Goal: Obtain resource: Download file/media

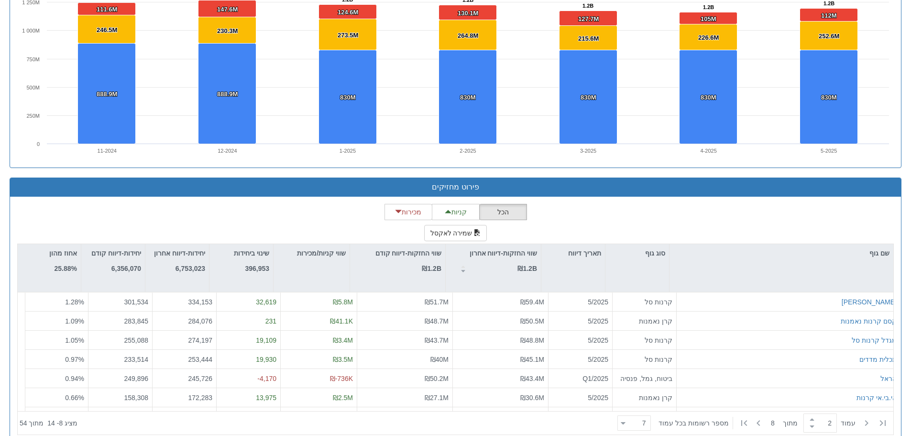
scroll to position [708, 0]
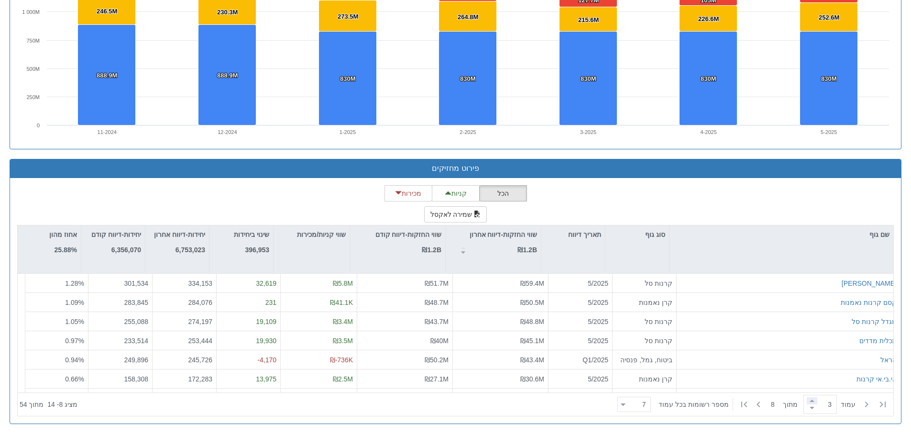
click at [808, 402] on span at bounding box center [812, 400] width 11 height 7
click at [808, 410] on span at bounding box center [812, 407] width 11 height 7
click at [809, 410] on span at bounding box center [812, 407] width 11 height 7
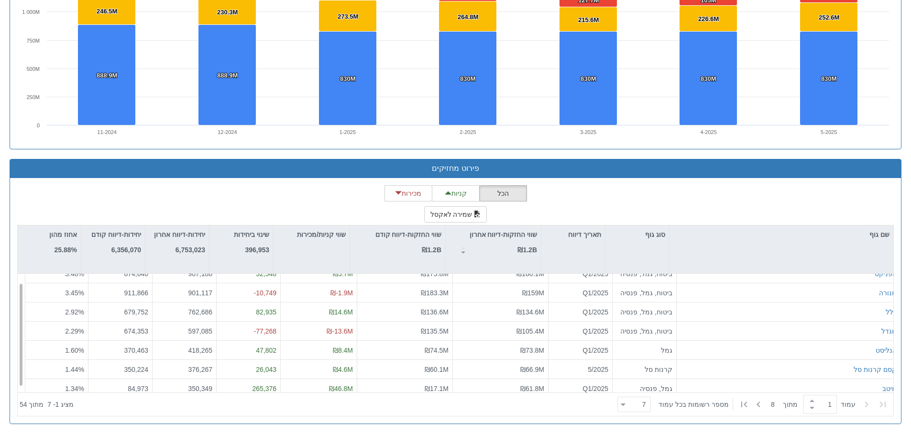
scroll to position [0, 0]
click at [810, 400] on span at bounding box center [812, 400] width 11 height 7
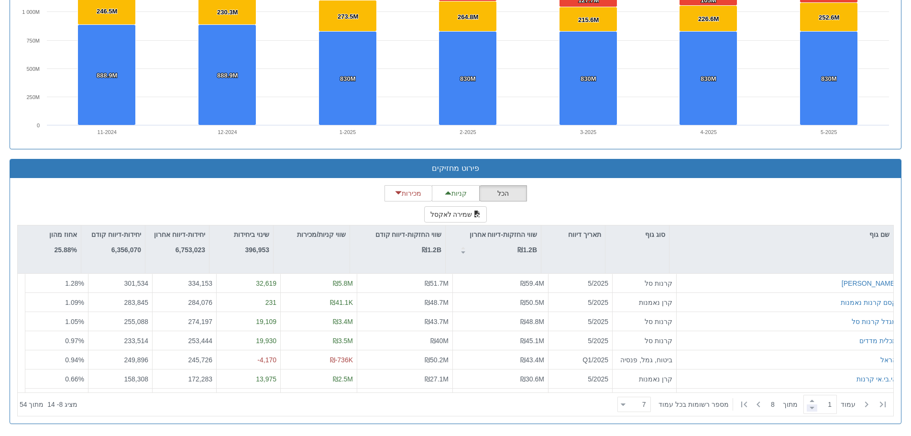
click at [808, 408] on span at bounding box center [812, 407] width 11 height 7
click at [810, 402] on span at bounding box center [812, 400] width 11 height 7
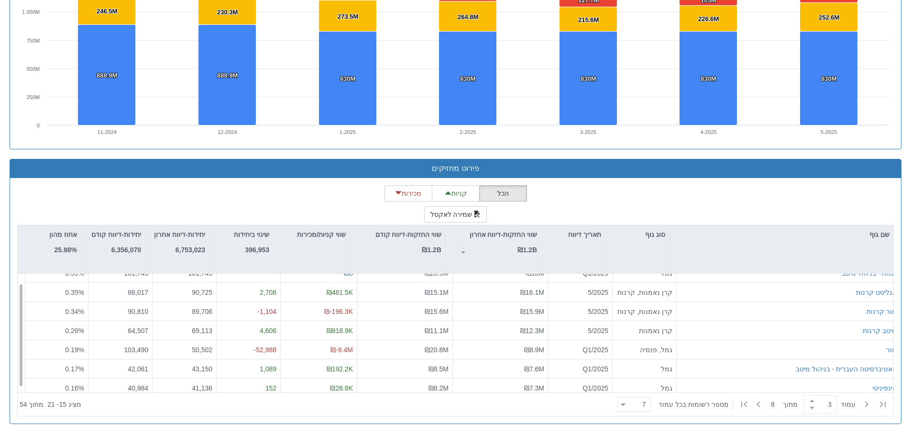
scroll to position [15, 0]
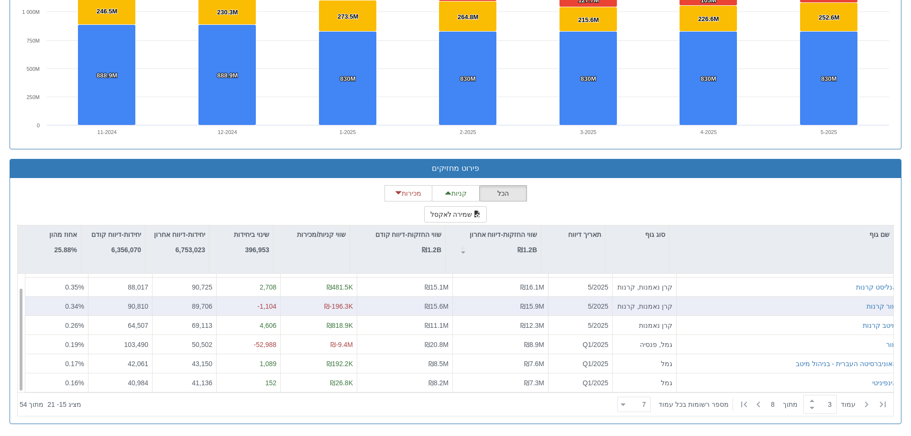
click at [791, 310] on div "מור קרנות" at bounding box center [789, 306] width 216 height 10
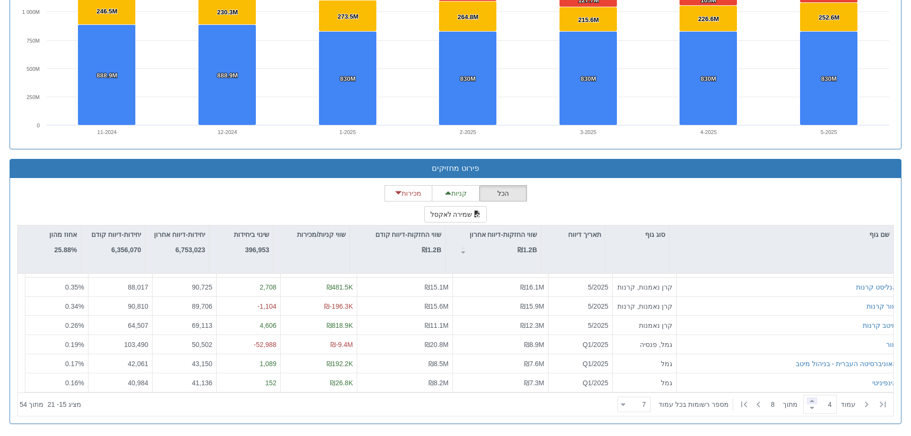
click at [812, 401] on span at bounding box center [812, 400] width 11 height 7
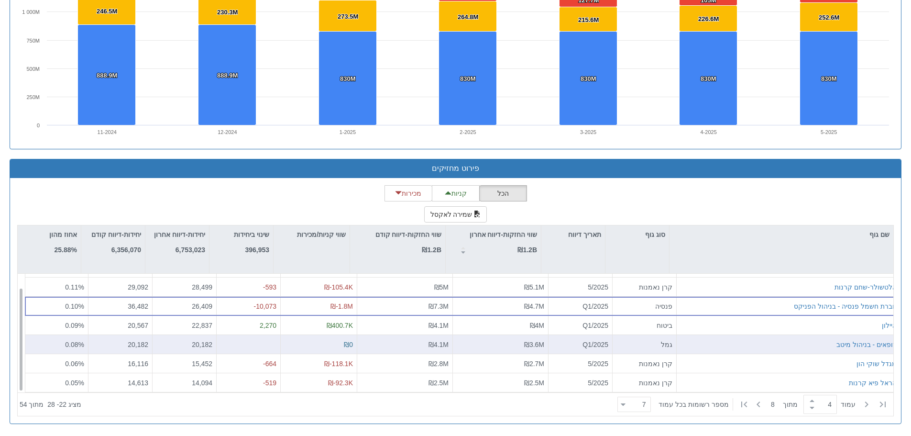
scroll to position [0, 0]
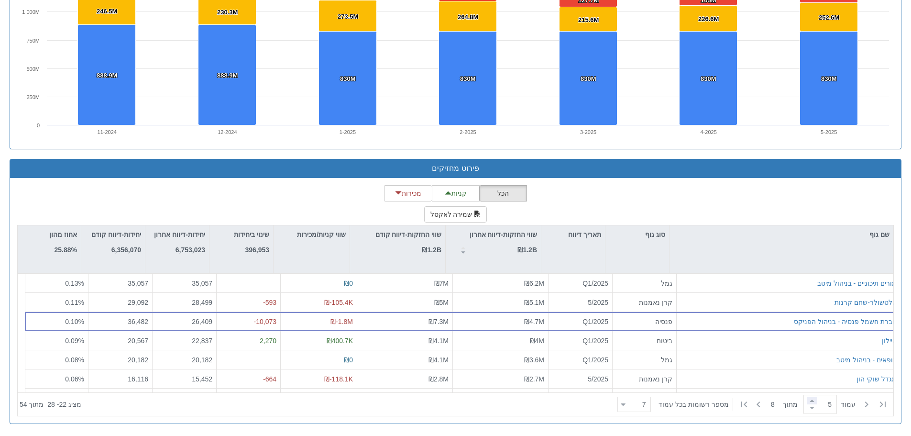
click at [809, 401] on span at bounding box center [812, 400] width 11 height 7
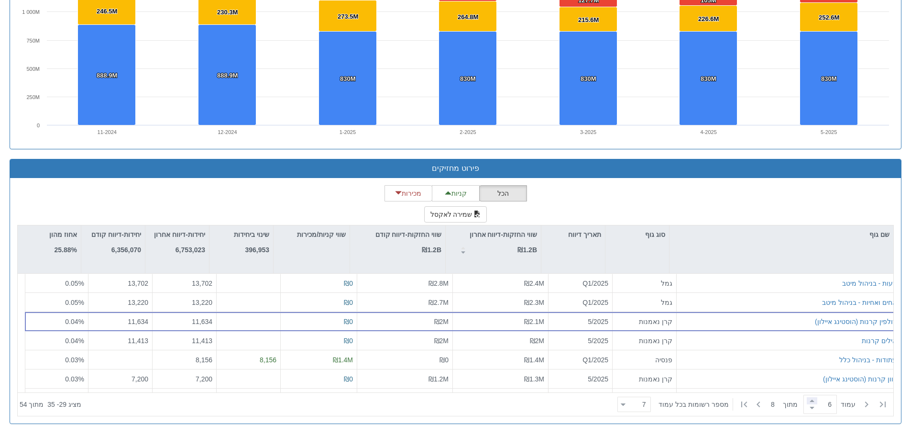
click at [809, 403] on span at bounding box center [812, 400] width 11 height 7
type input "6"
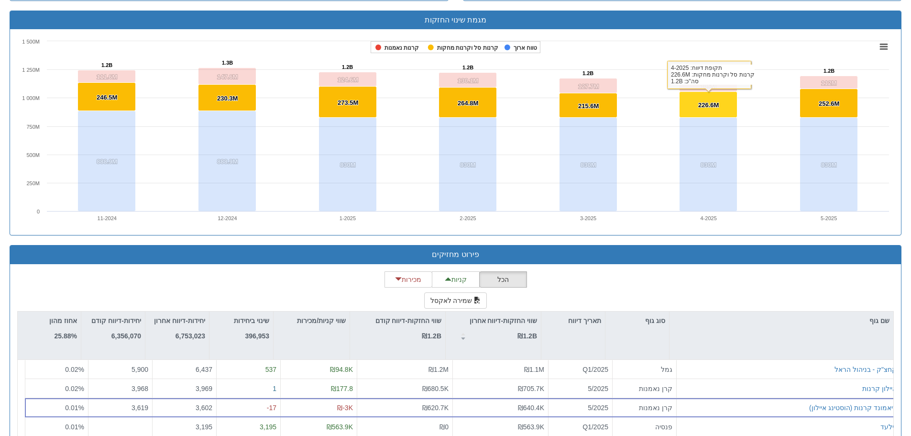
scroll to position [708, 0]
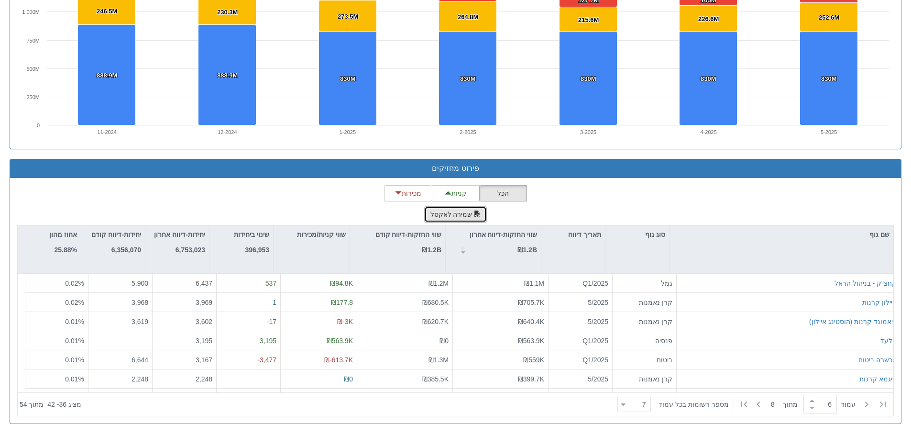
click at [450, 218] on button "שמירה לאקסל" at bounding box center [455, 214] width 63 height 16
